Goal: Book appointment/travel/reservation

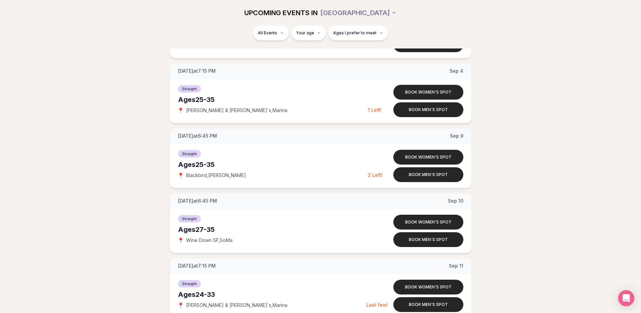
scroll to position [727, 3]
click at [442, 176] on button "Book men's spot" at bounding box center [429, 174] width 70 height 15
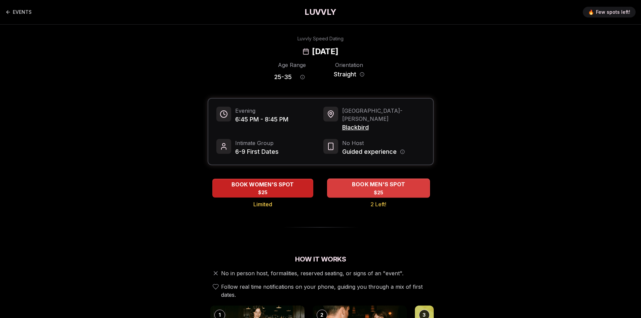
click at [346, 179] on div "BOOK MEN'S SPOT $25" at bounding box center [378, 188] width 103 height 19
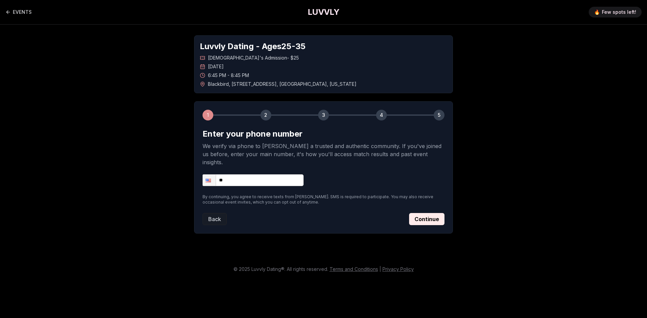
click at [289, 174] on input "**" at bounding box center [252, 180] width 101 height 12
type input "**********"
click at [411, 213] on button "Continue" at bounding box center [426, 219] width 35 height 12
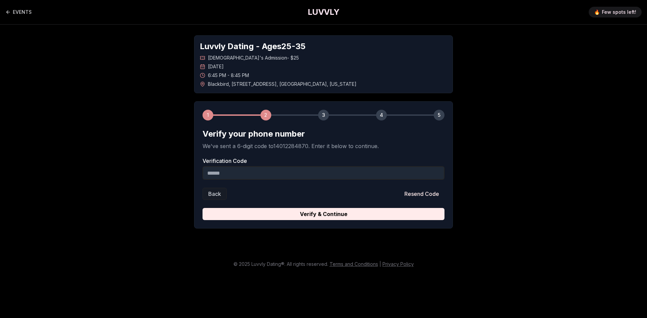
click at [384, 176] on input "Verification Code" at bounding box center [323, 172] width 242 height 13
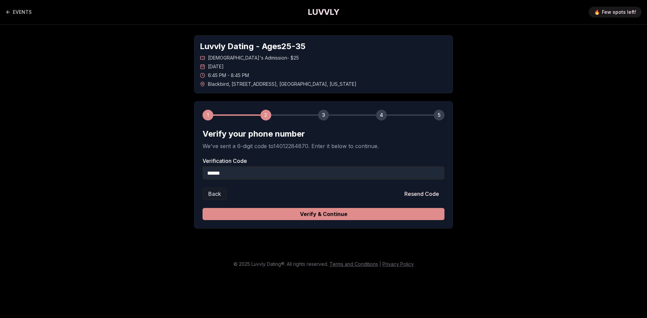
type input "******"
click at [375, 213] on button "Verify & Continue" at bounding box center [323, 214] width 242 height 12
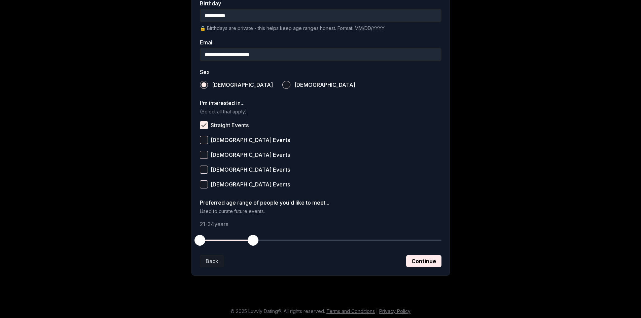
scroll to position [189, 0]
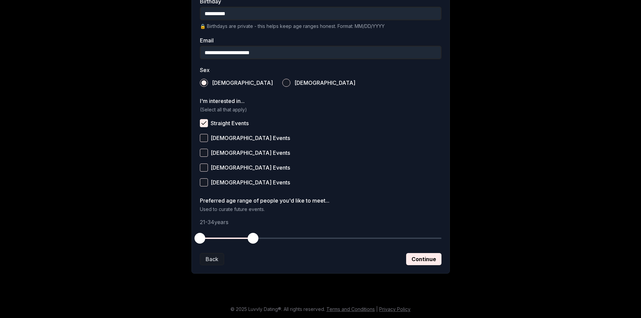
click at [232, 240] on div at bounding box center [321, 238] width 242 height 13
click at [249, 239] on span "button" at bounding box center [253, 238] width 11 height 11
click at [242, 239] on div at bounding box center [226, 238] width 53 height 1
click at [419, 260] on button "Continue" at bounding box center [423, 259] width 35 height 12
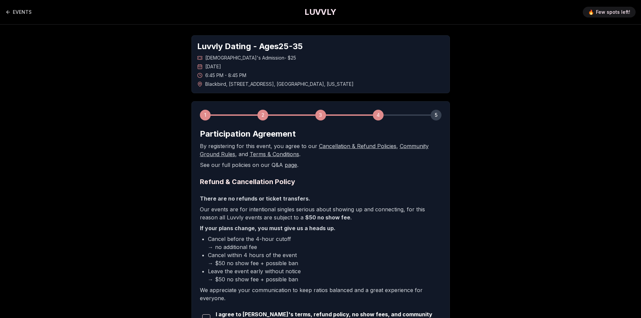
scroll to position [80, 0]
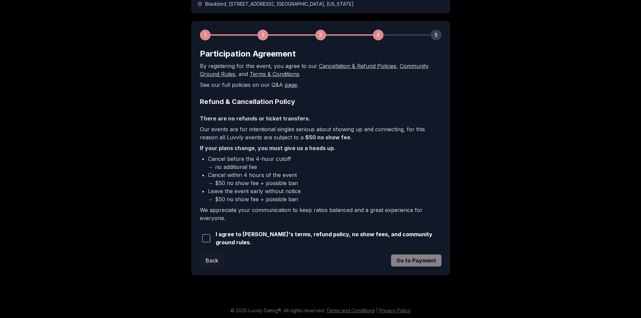
click at [369, 235] on span "I agree to [PERSON_NAME]'s terms, refund policy, no show fees, and community gr…" at bounding box center [329, 238] width 226 height 16
click at [205, 235] on span "button" at bounding box center [206, 238] width 8 height 8
click at [402, 259] on button "Go to Payment" at bounding box center [416, 261] width 51 height 12
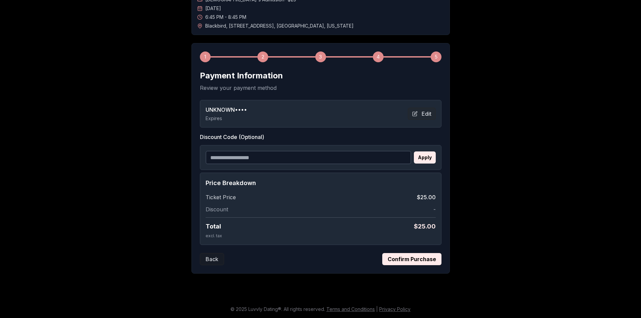
scroll to position [58, 0]
click at [404, 255] on button "Confirm Purchase" at bounding box center [412, 259] width 59 height 12
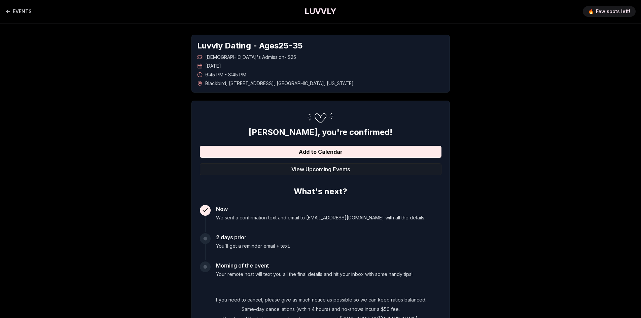
scroll to position [0, 0]
